Goal: Check status: Check status

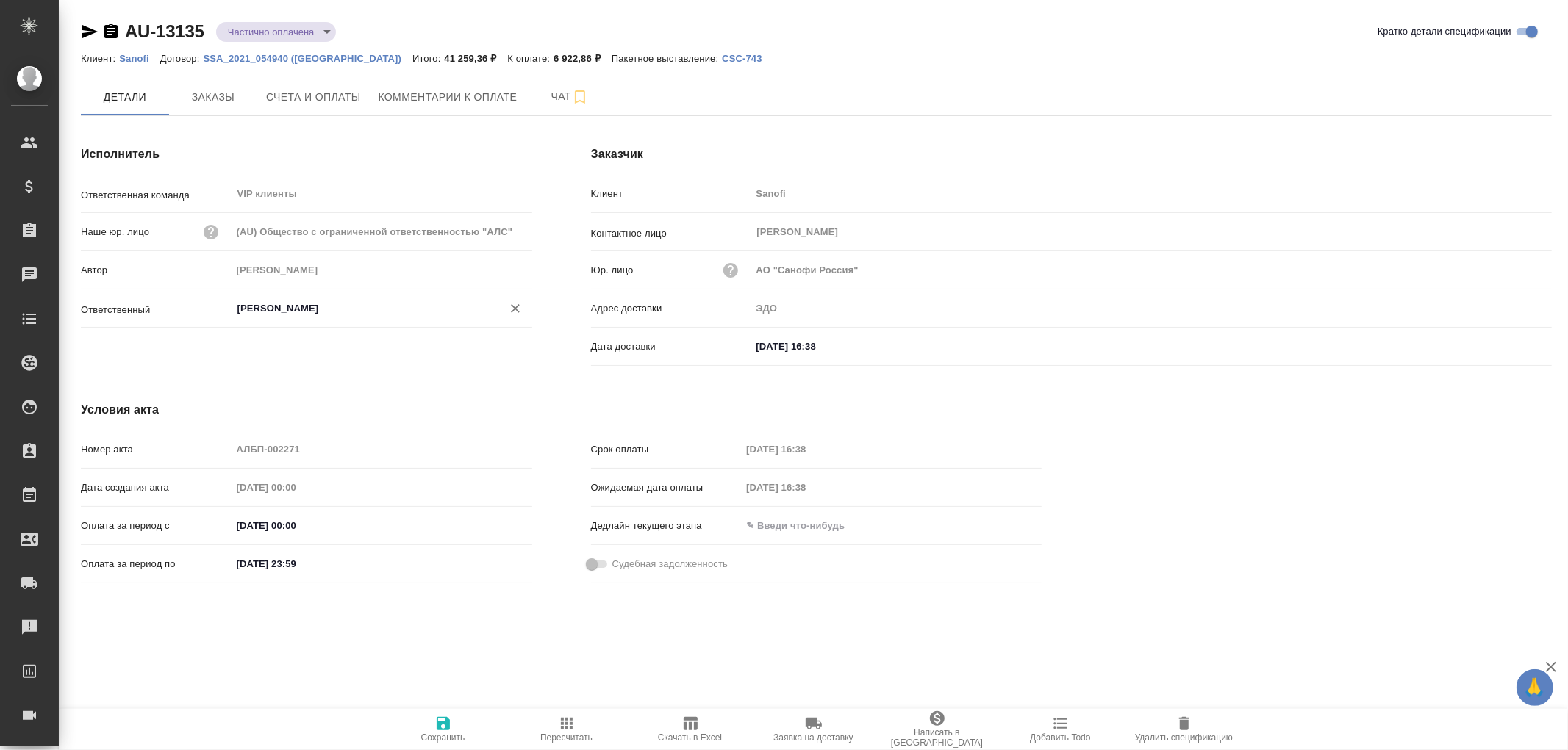
type input "[PERSON_NAME]"
click at [455, 97] on span "Комментарии к оплате" at bounding box center [448, 97] width 139 height 19
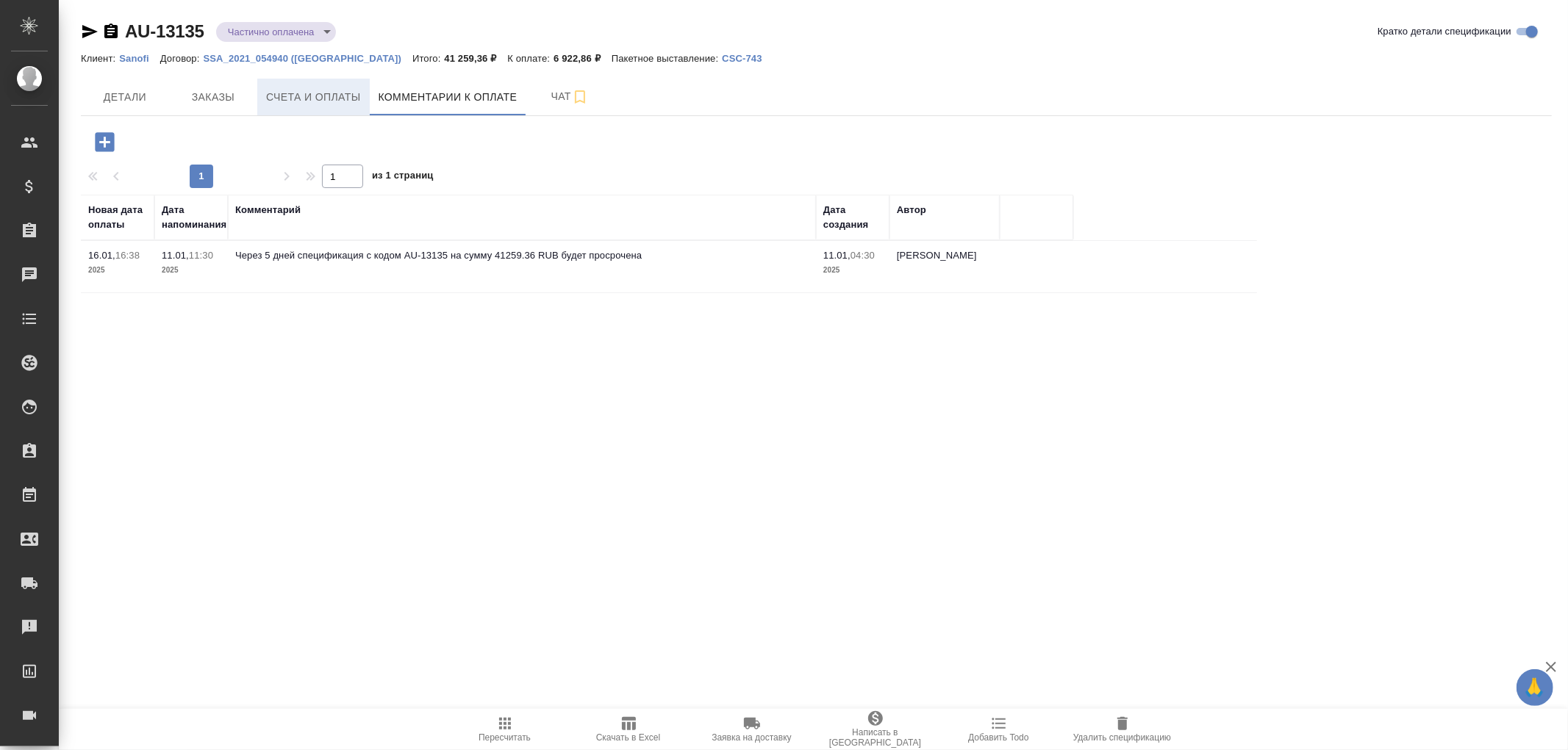
click at [316, 97] on span "Счета и оплаты" at bounding box center [314, 97] width 94 height 19
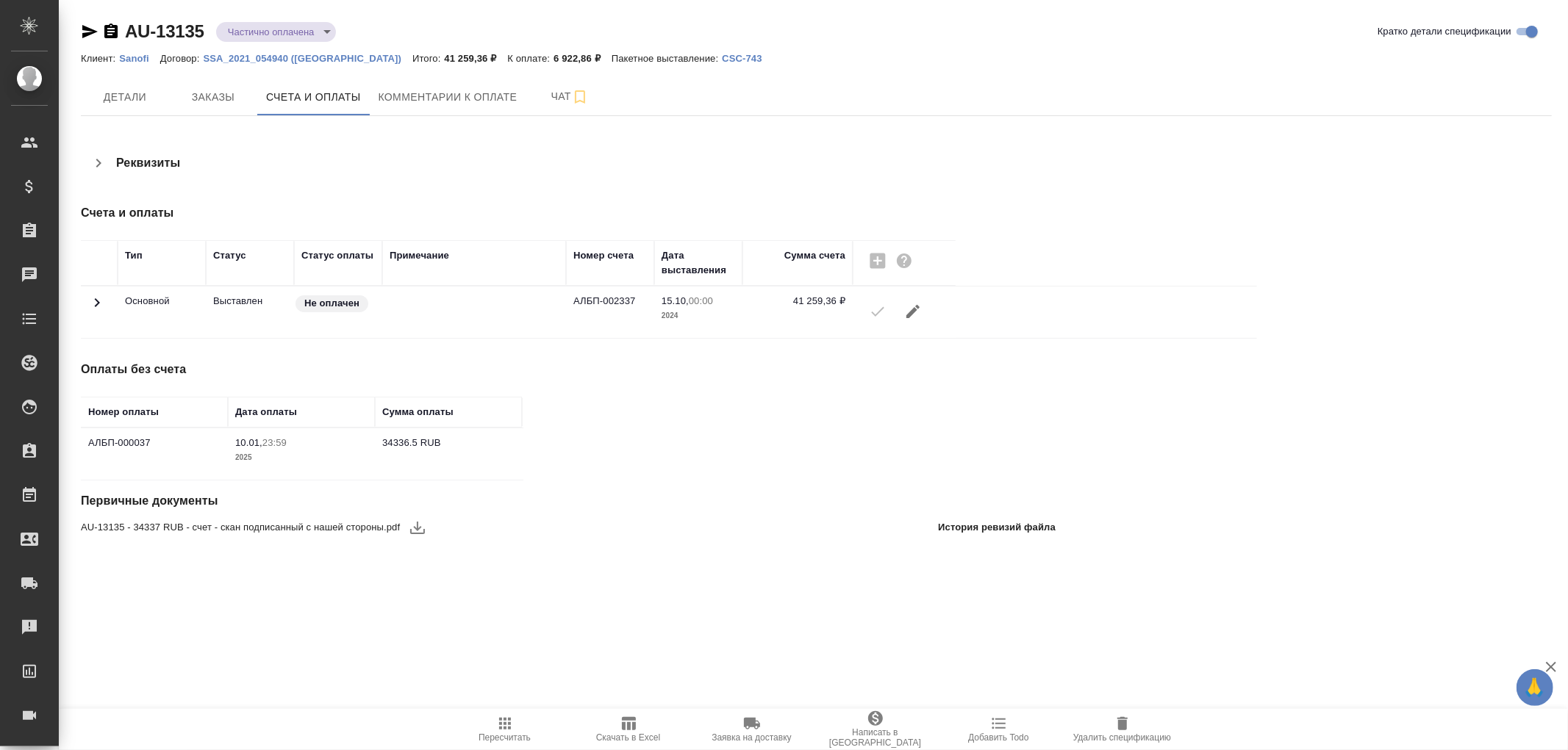
click at [94, 300] on icon at bounding box center [97, 303] width 18 height 18
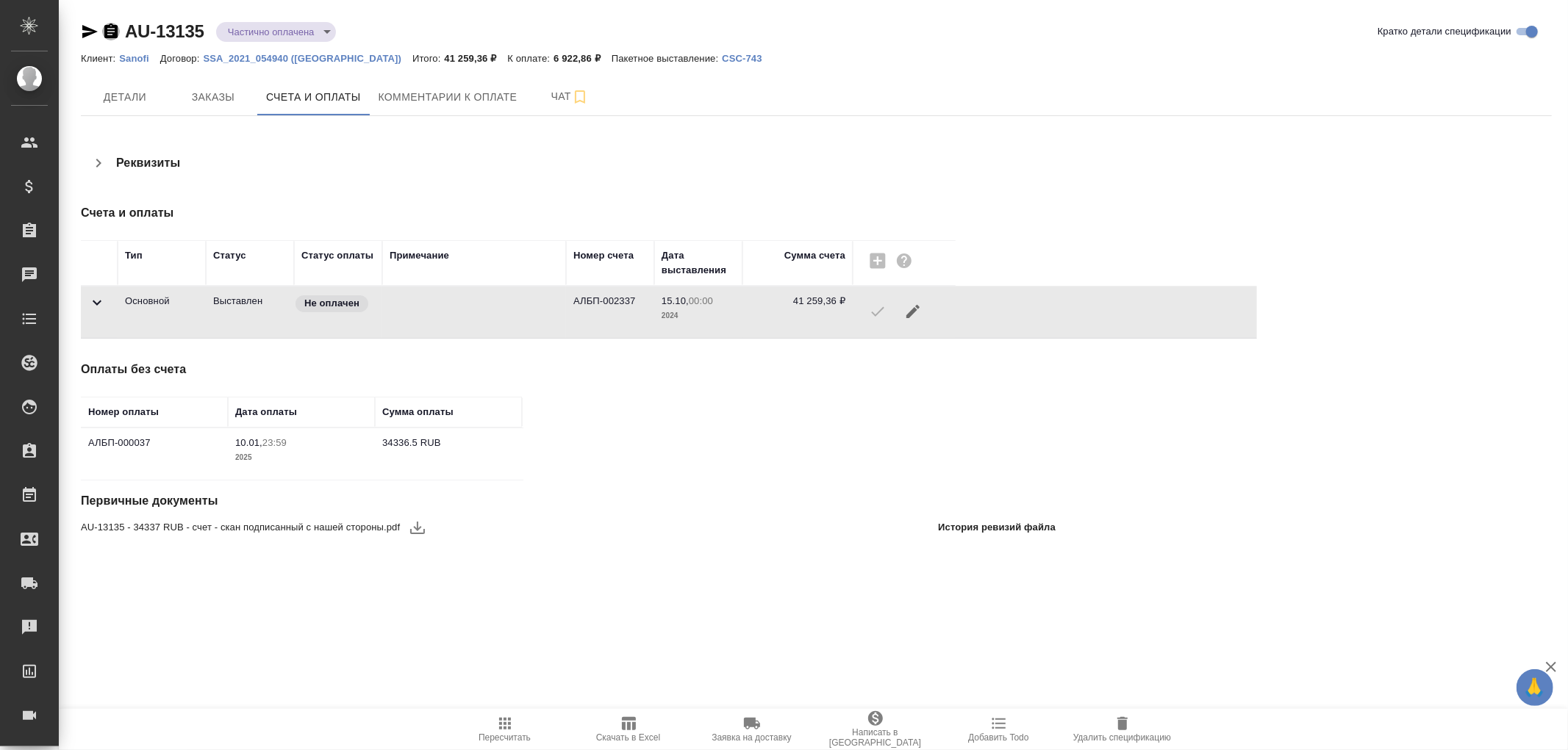
click at [108, 33] on icon "button" at bounding box center [111, 31] width 13 height 15
click at [109, 24] on icon "button" at bounding box center [111, 31] width 13 height 15
